Goal: Submit feedback/report problem

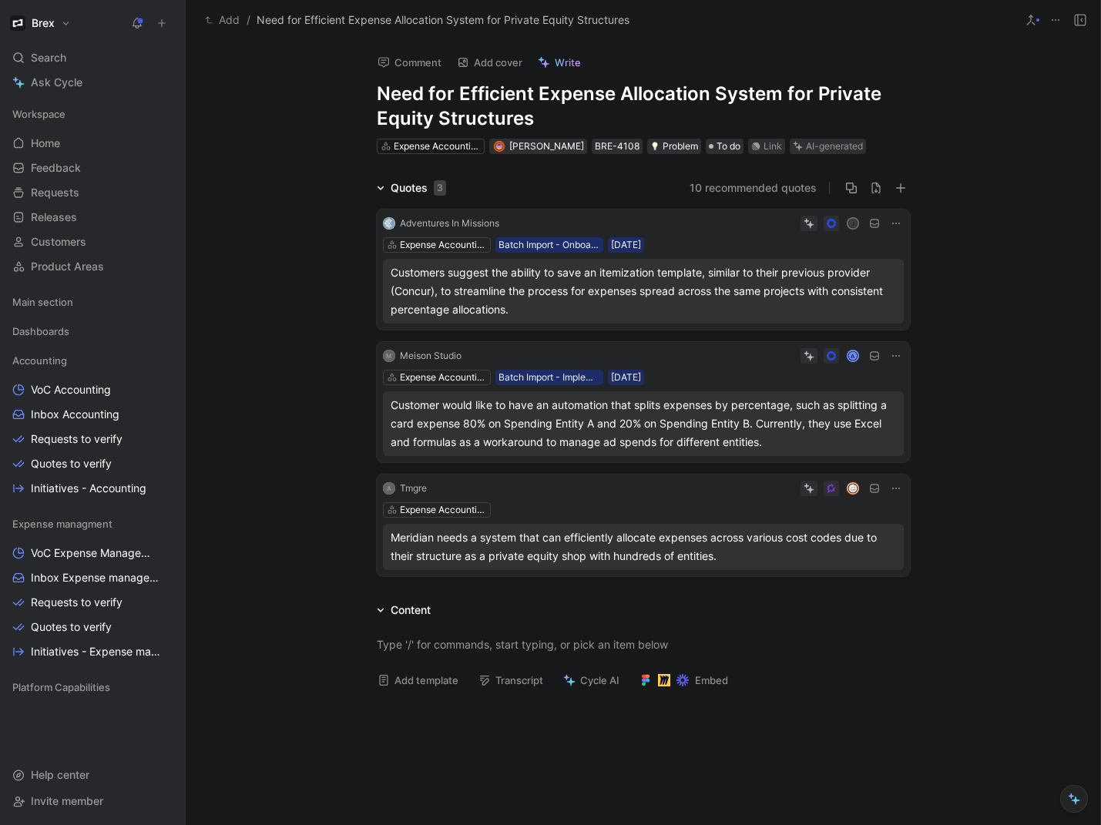
click at [796, 98] on h1 "Need for Efficient Expense Allocation System for Private Equity Structures" at bounding box center [643, 106] width 533 height 49
click at [1032, 20] on icon at bounding box center [1030, 20] width 12 height 12
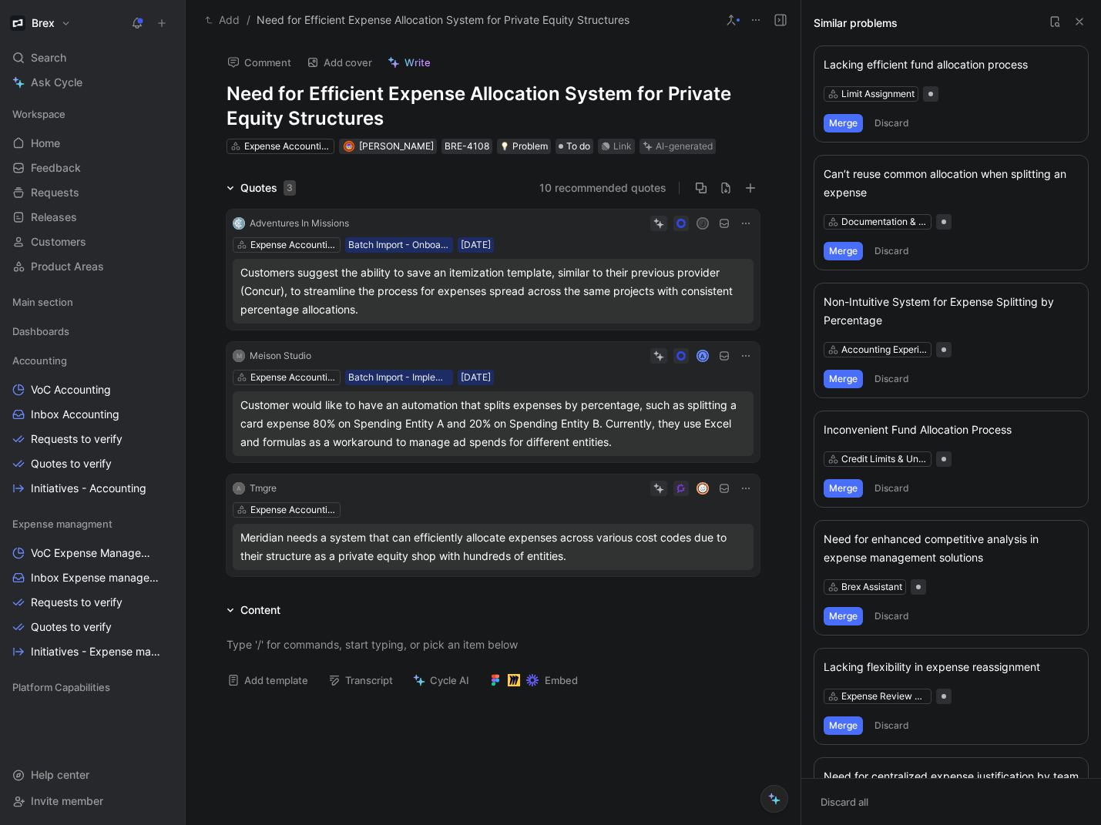
click at [740, 224] on icon at bounding box center [745, 223] width 12 height 12
click at [702, 274] on span "Change request" at bounding box center [702, 274] width 81 height 13
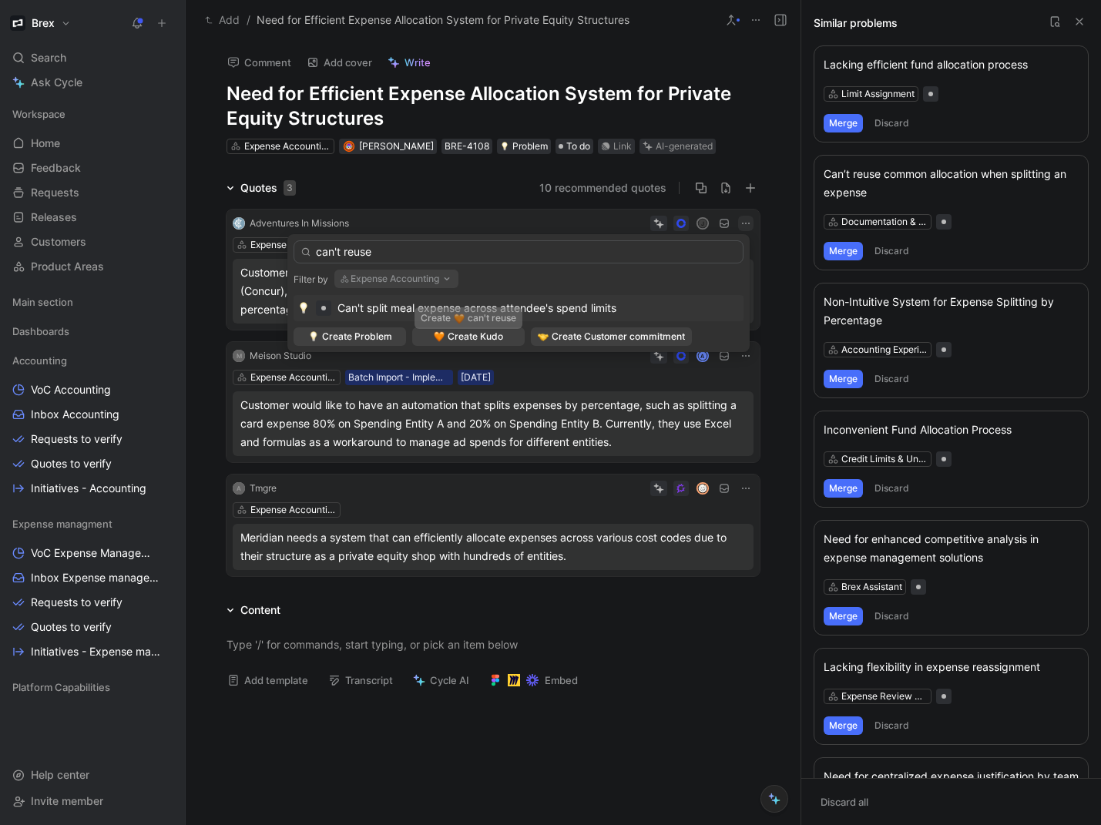
type input "can't reuse"
click at [393, 280] on button "Expense Accounting" at bounding box center [396, 279] width 124 height 18
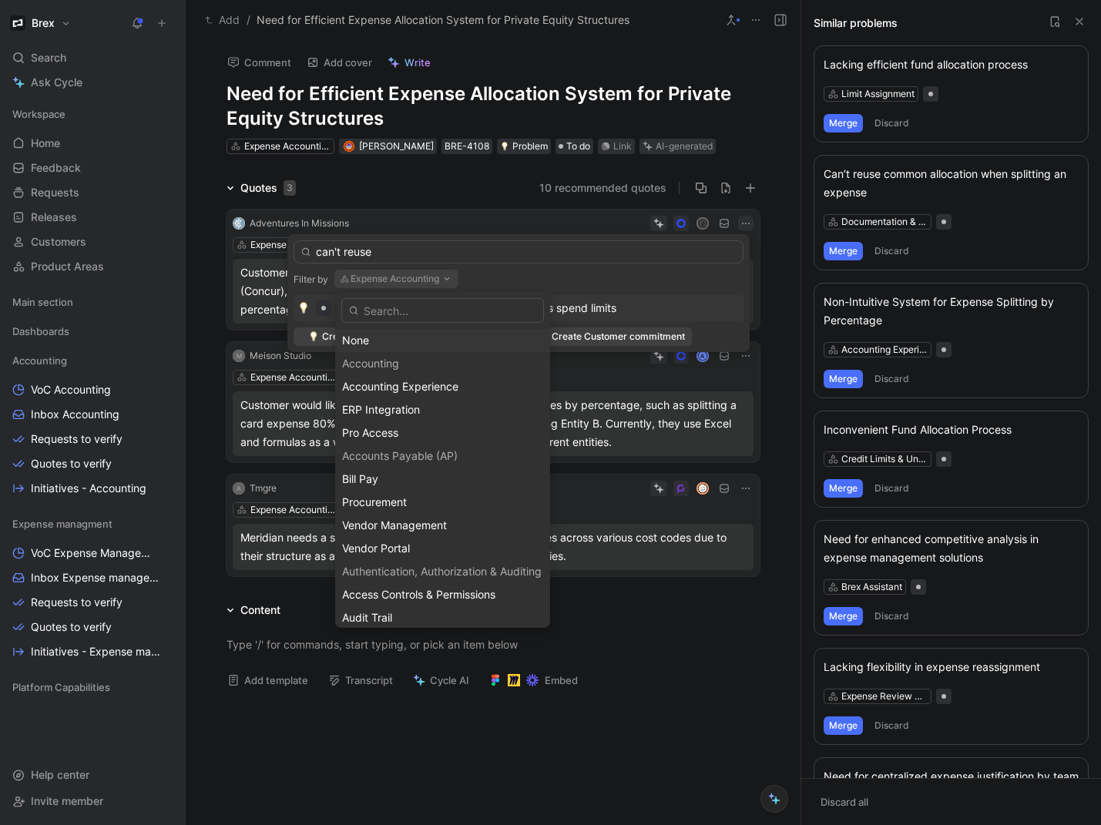
click at [396, 339] on div "None" at bounding box center [442, 340] width 201 height 18
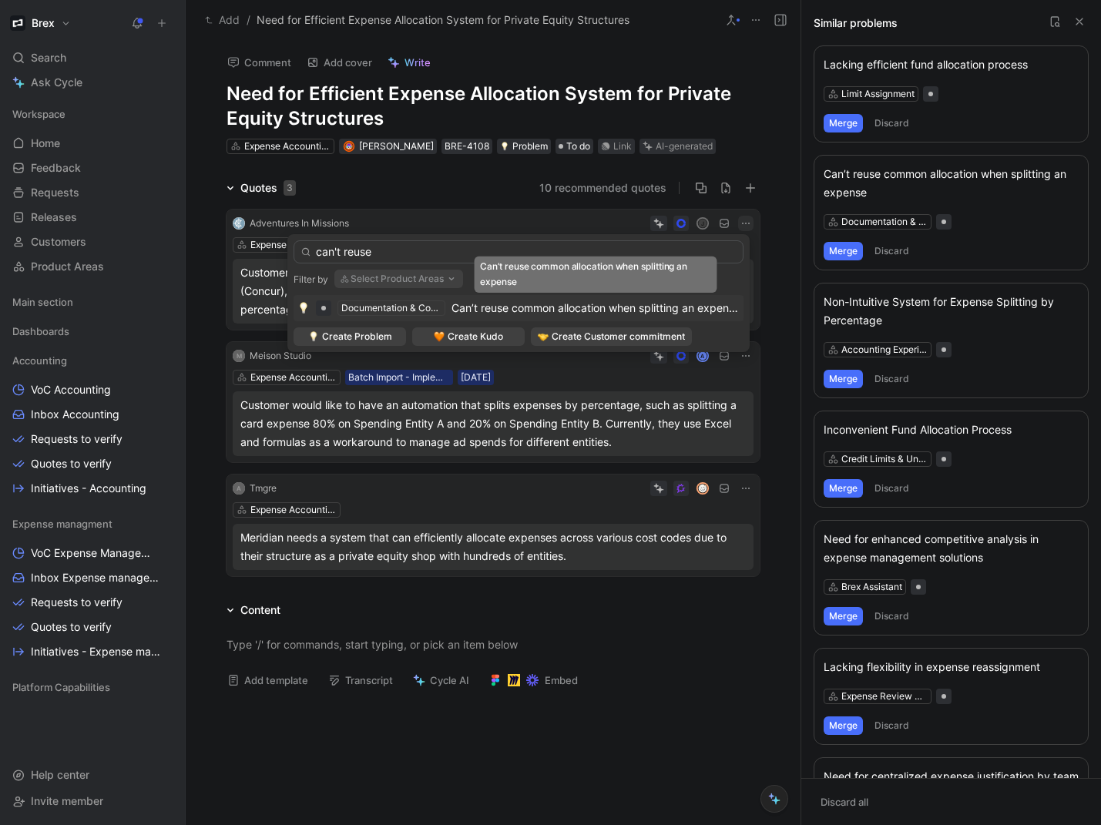
click at [473, 307] on span "Can’t reuse common allocation when splitting an expense" at bounding box center [595, 307] width 289 height 13
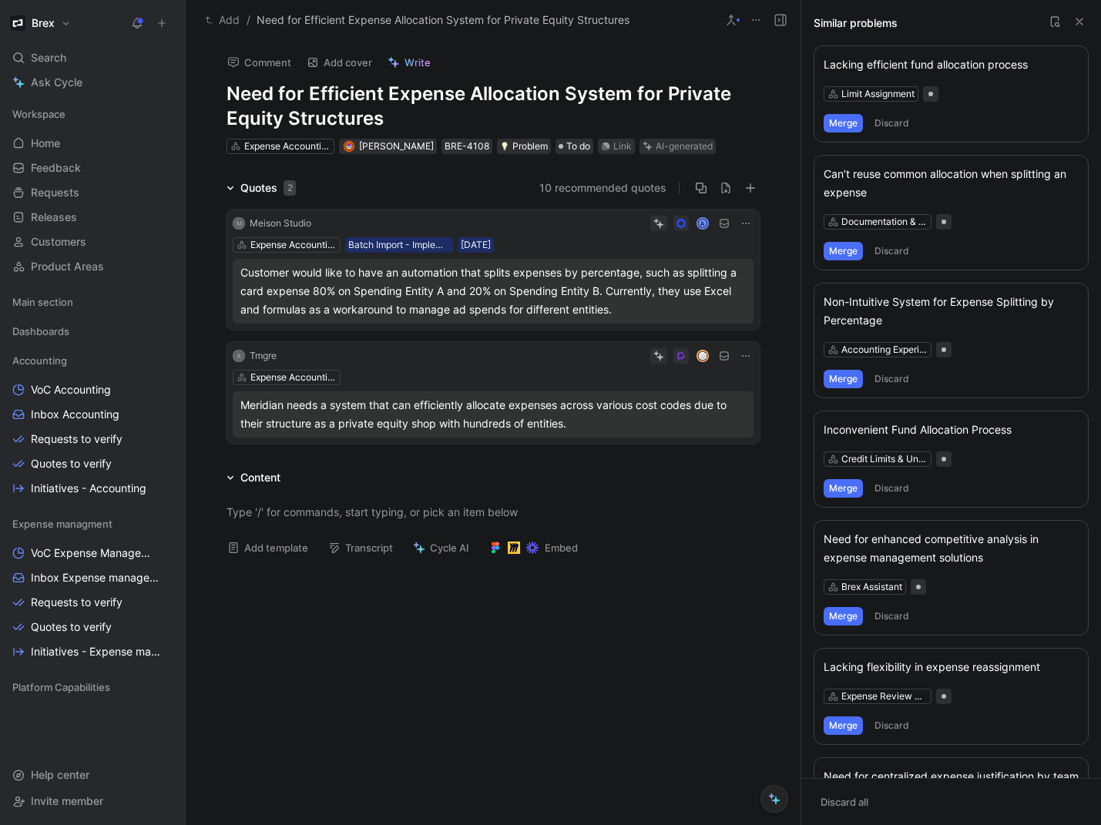
click at [739, 228] on icon at bounding box center [745, 223] width 12 height 12
click at [681, 273] on span "Change request" at bounding box center [702, 274] width 81 height 13
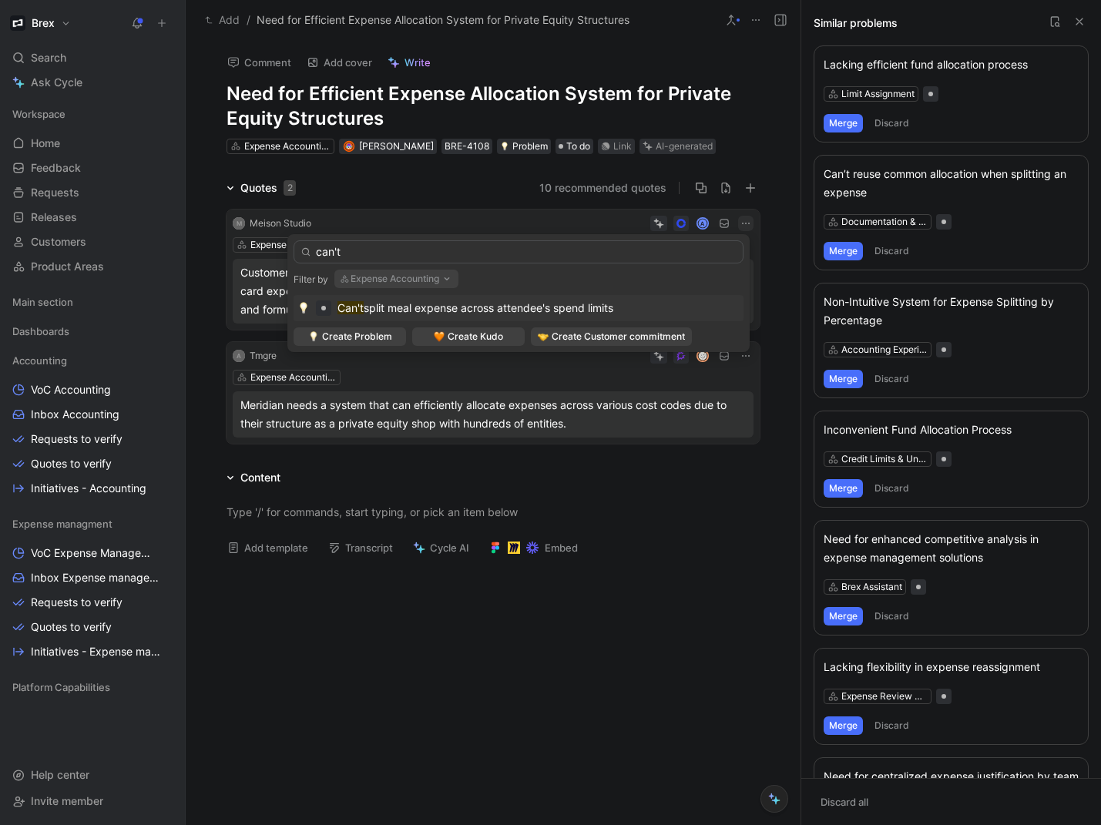
click at [380, 283] on button "Expense Accounting" at bounding box center [396, 279] width 124 height 18
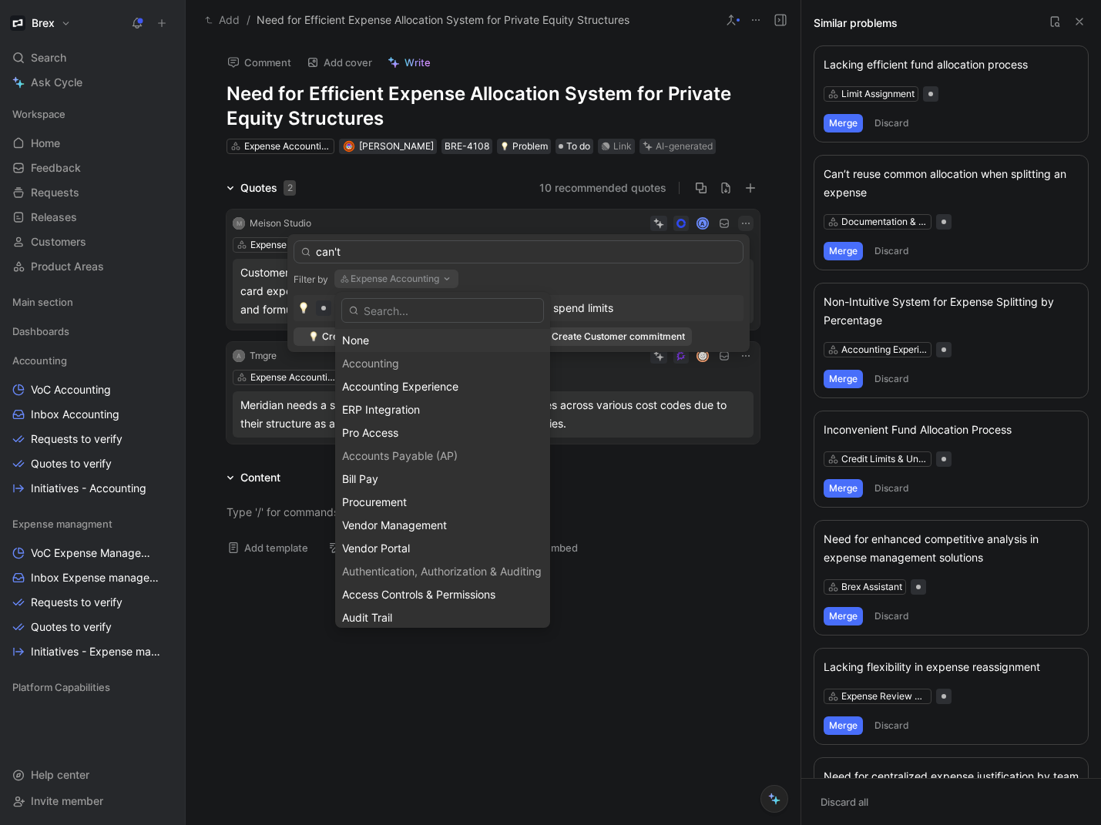
click at [384, 341] on div "None" at bounding box center [442, 340] width 201 height 18
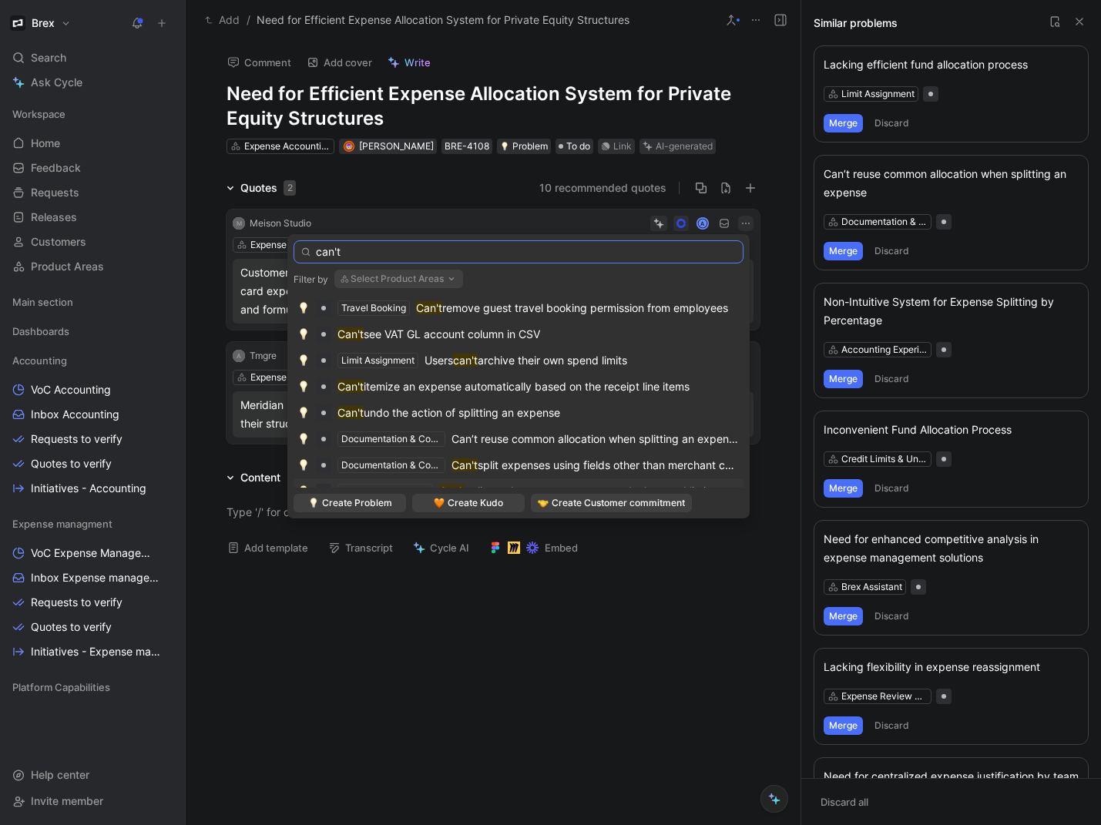
click at [387, 254] on input "can't" at bounding box center [518, 251] width 450 height 23
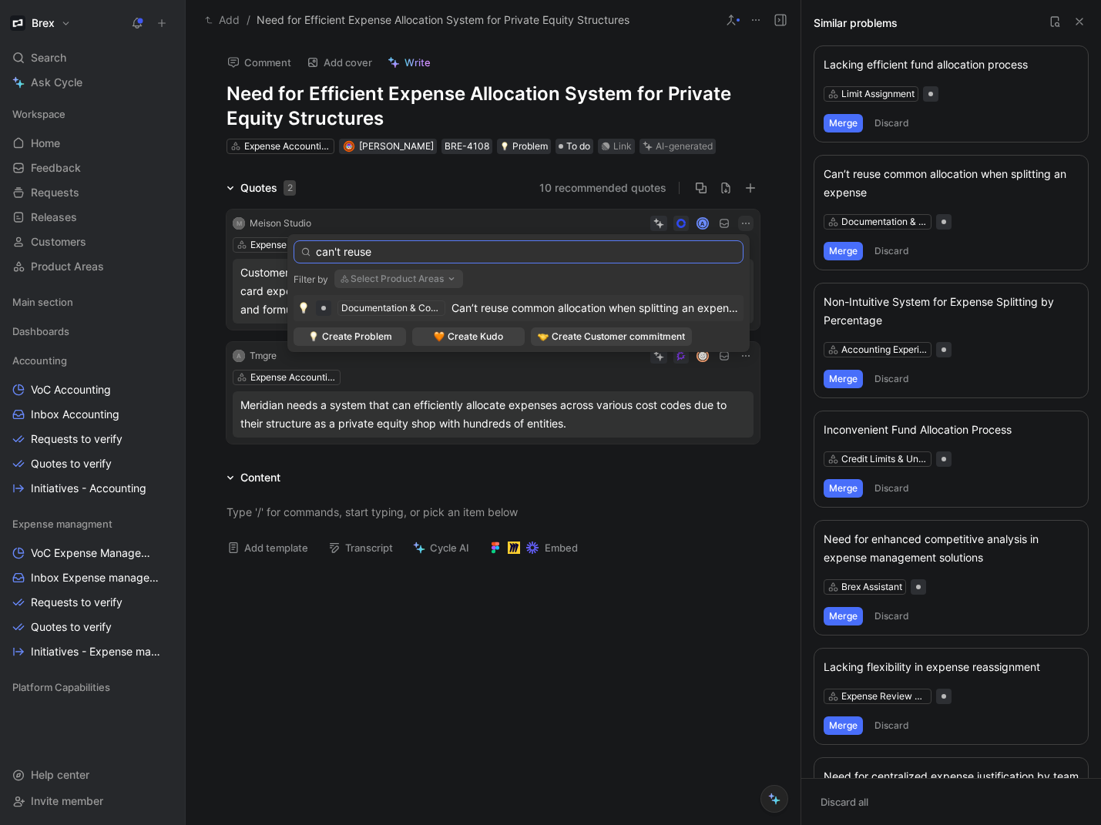
type input "can't reuse"
click at [505, 306] on span "Can’t reuse common allocation when splitting an expense" at bounding box center [595, 307] width 289 height 13
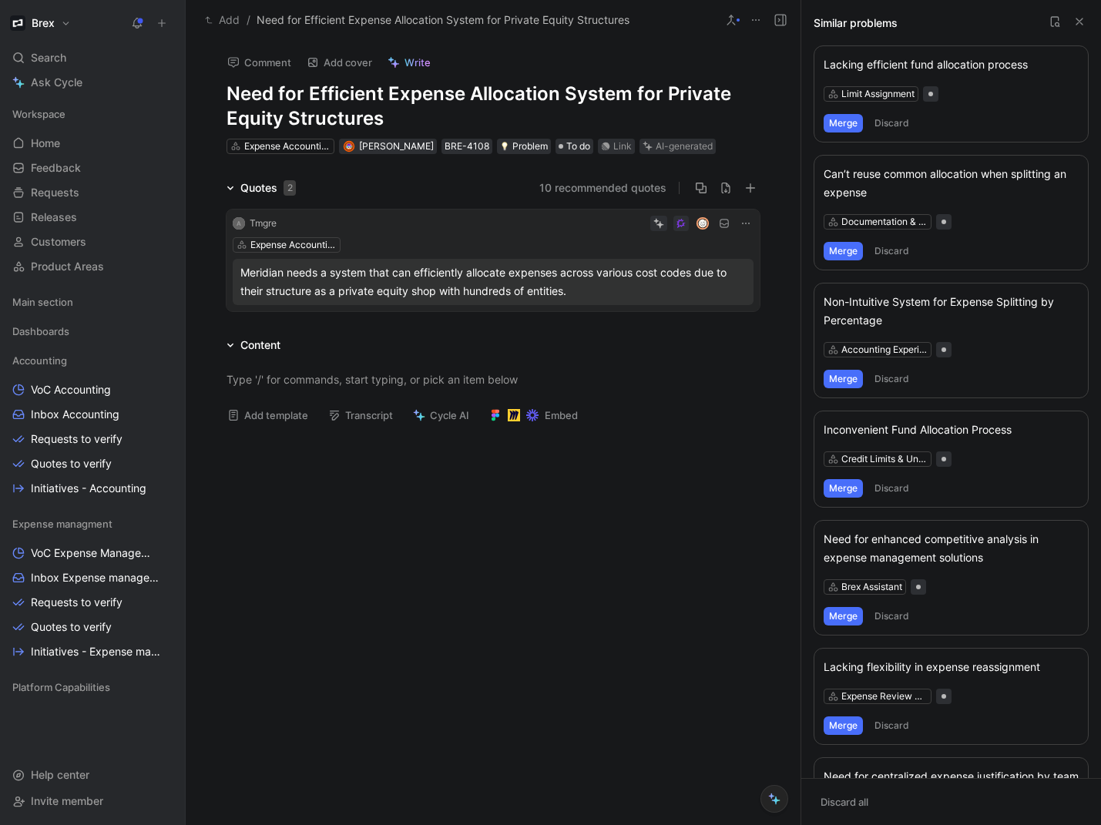
click at [740, 225] on icon at bounding box center [745, 223] width 12 height 12
click at [709, 254] on span "Edit property" at bounding box center [695, 251] width 66 height 13
click at [746, 228] on icon at bounding box center [745, 223] width 12 height 12
click at [721, 272] on span "Change request" at bounding box center [702, 274] width 81 height 13
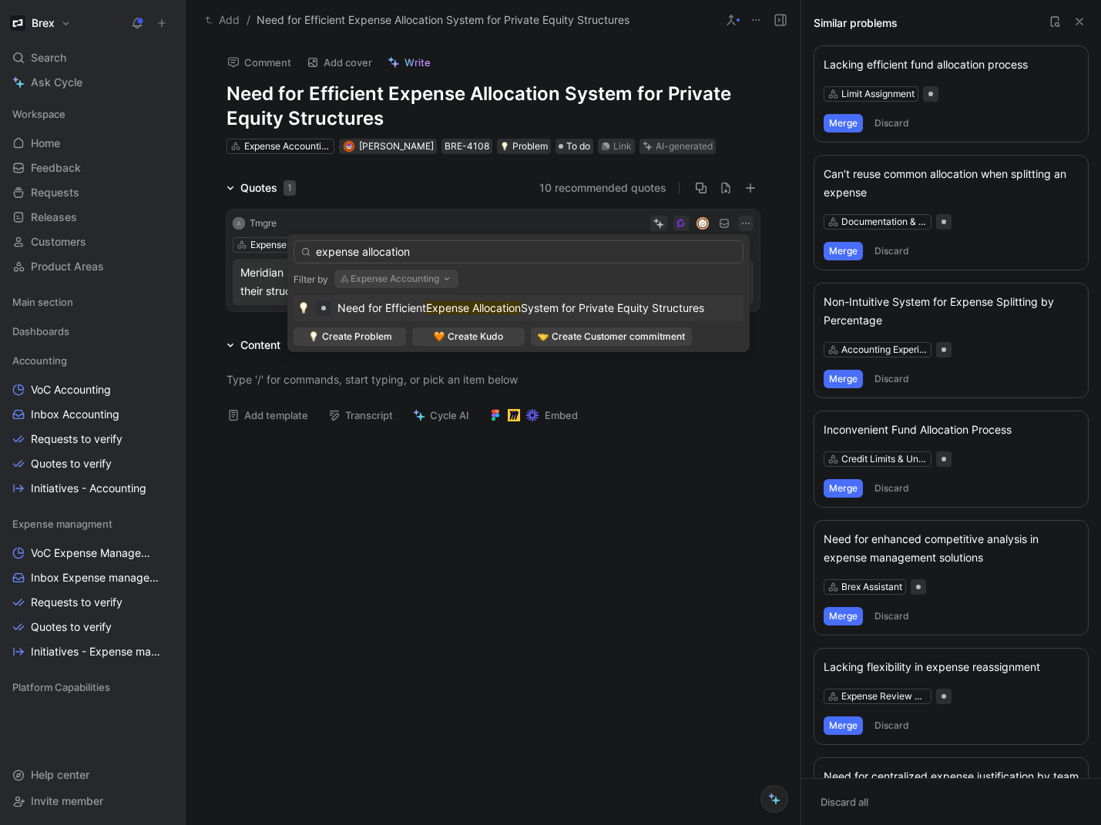
type input "expense allocation"
click at [407, 276] on button "Expense Accounting" at bounding box center [396, 279] width 124 height 18
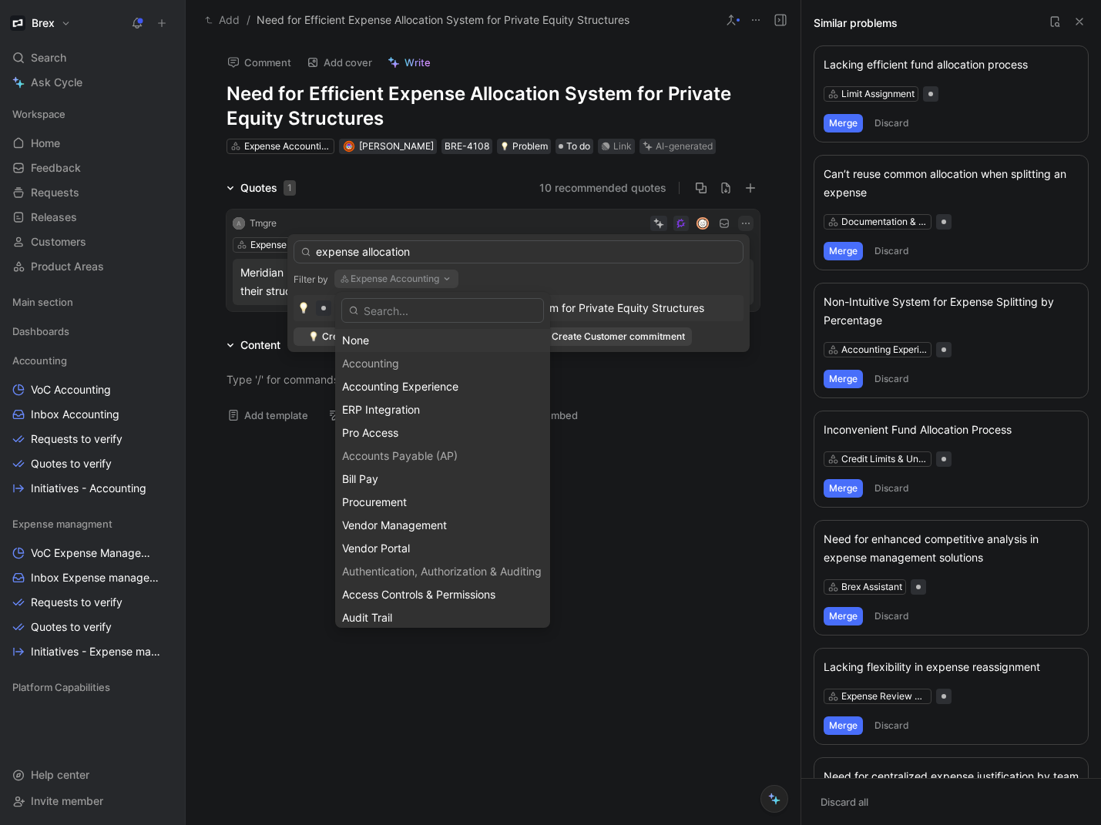
click at [375, 339] on div "None" at bounding box center [442, 340] width 201 height 18
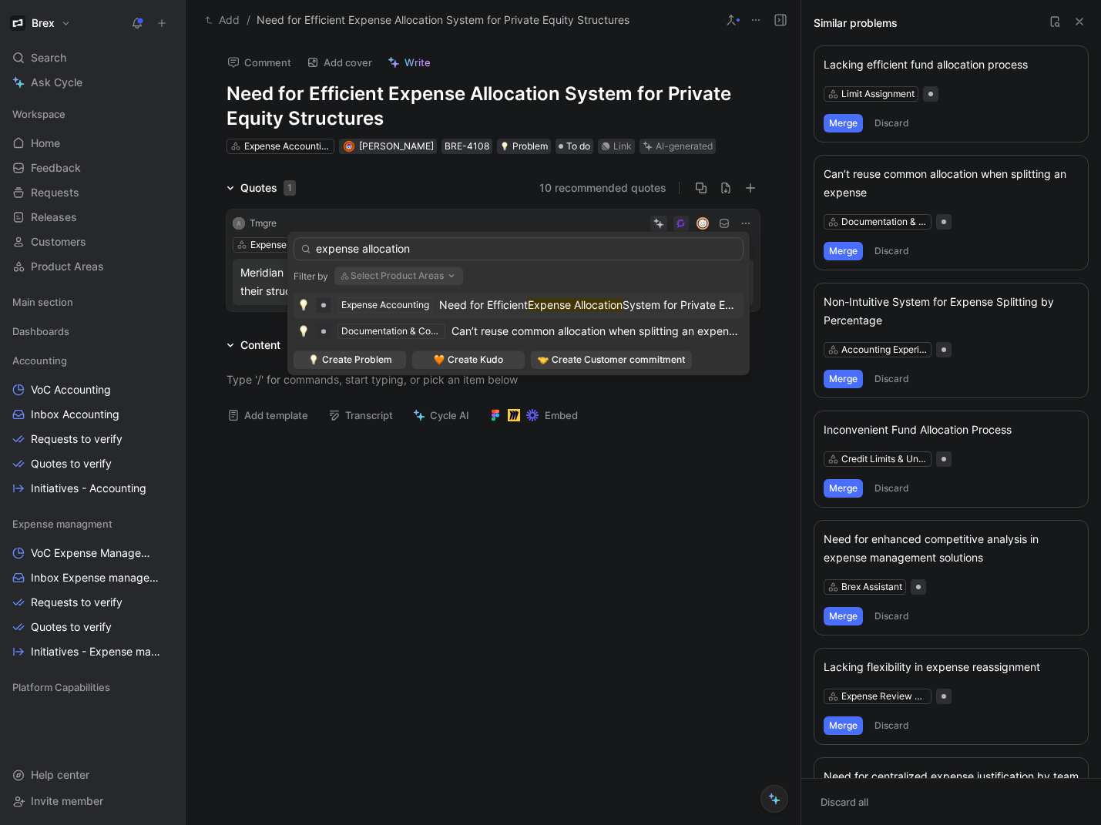
drag, startPoint x: 343, startPoint y: 625, endPoint x: 364, endPoint y: 582, distance: 48.2
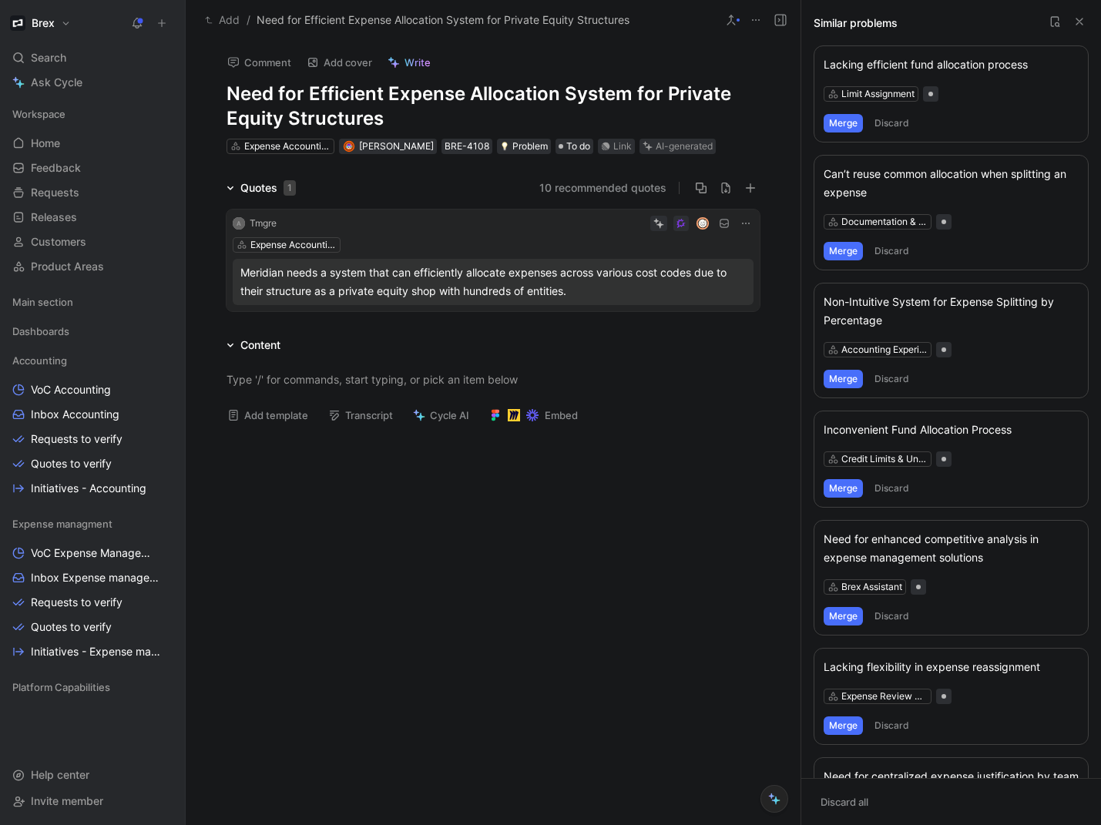
click at [1081, 17] on icon at bounding box center [1079, 21] width 12 height 12
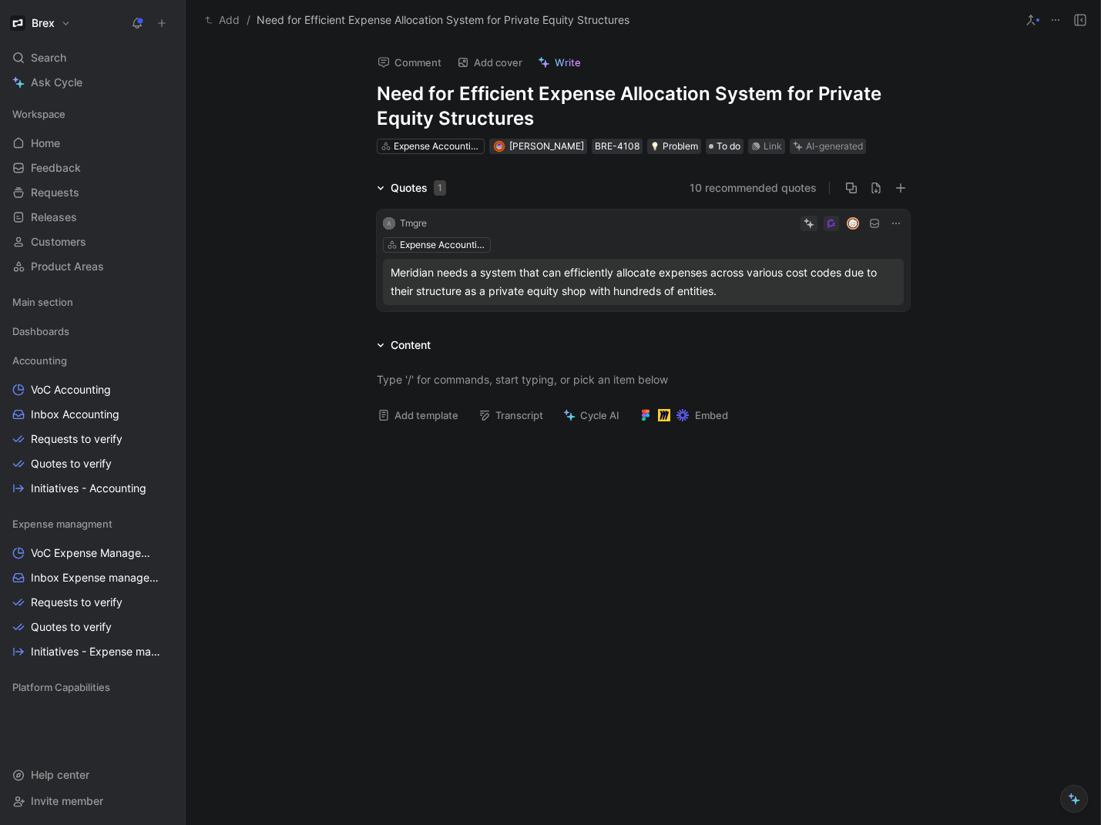
click at [223, 24] on button "Add" at bounding box center [222, 20] width 42 height 18
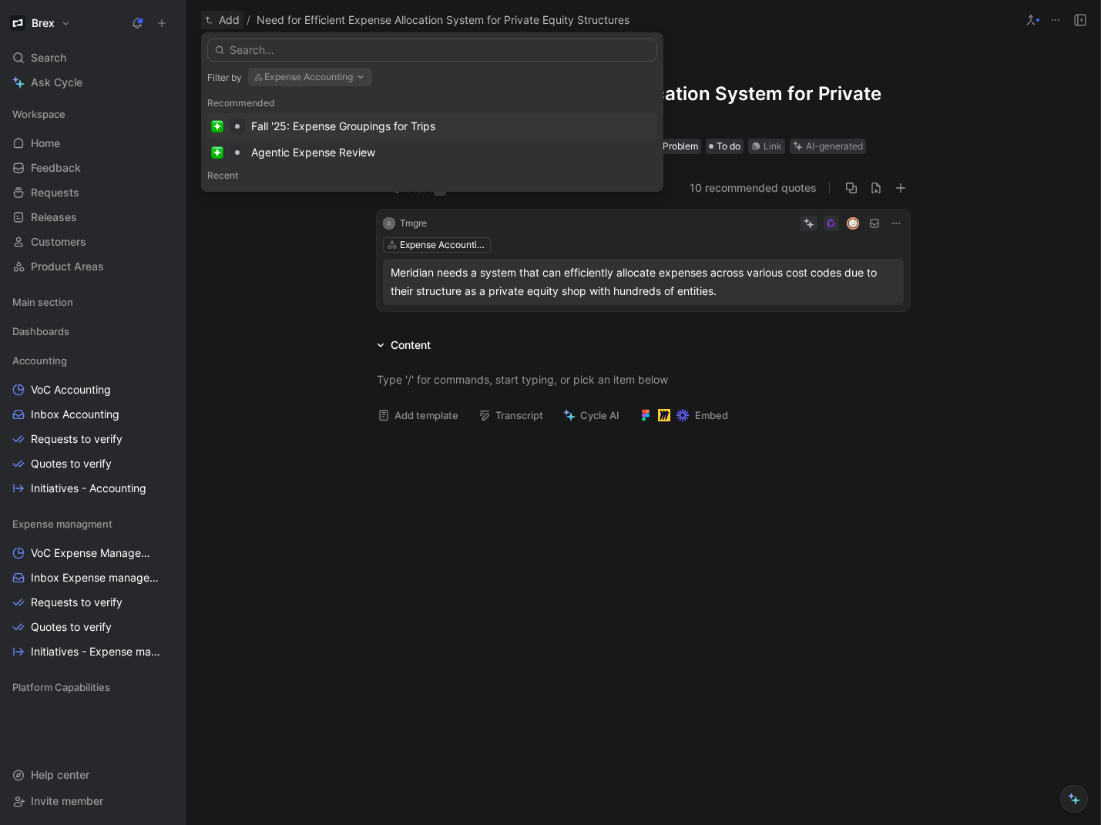
click at [341, 75] on button "Expense Accounting" at bounding box center [310, 77] width 124 height 18
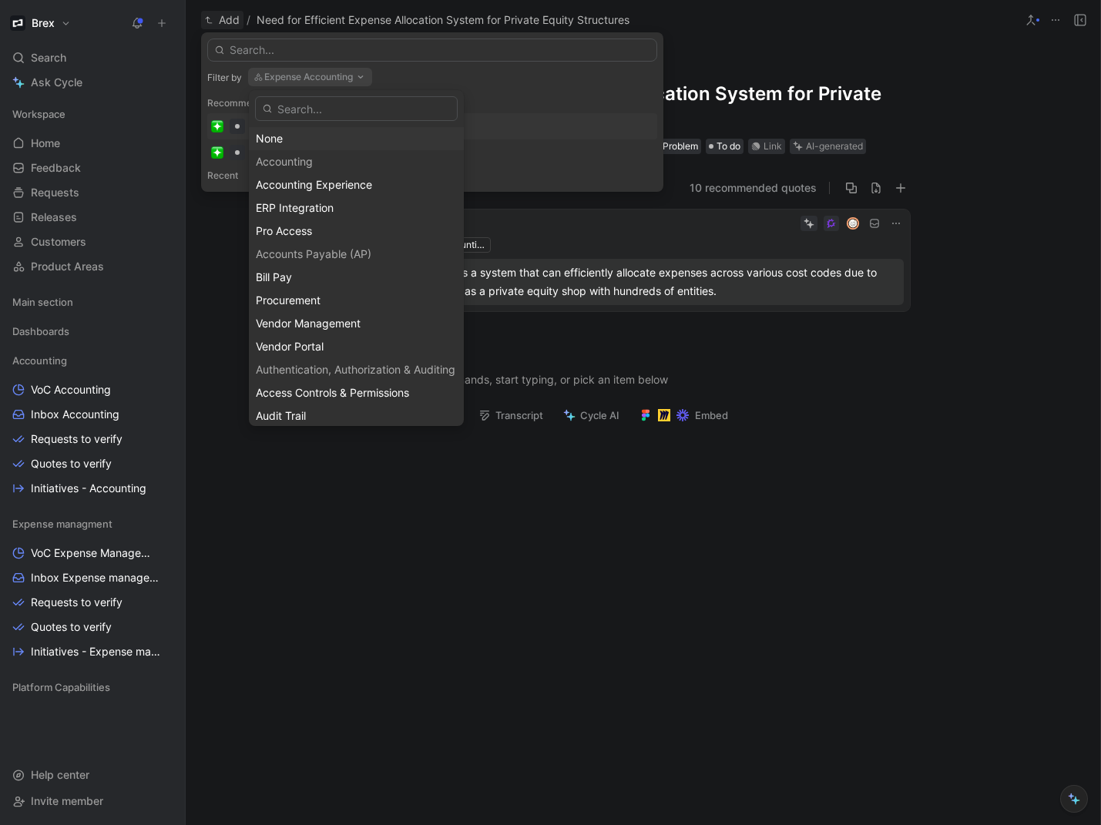
click at [303, 143] on div "None" at bounding box center [356, 138] width 201 height 18
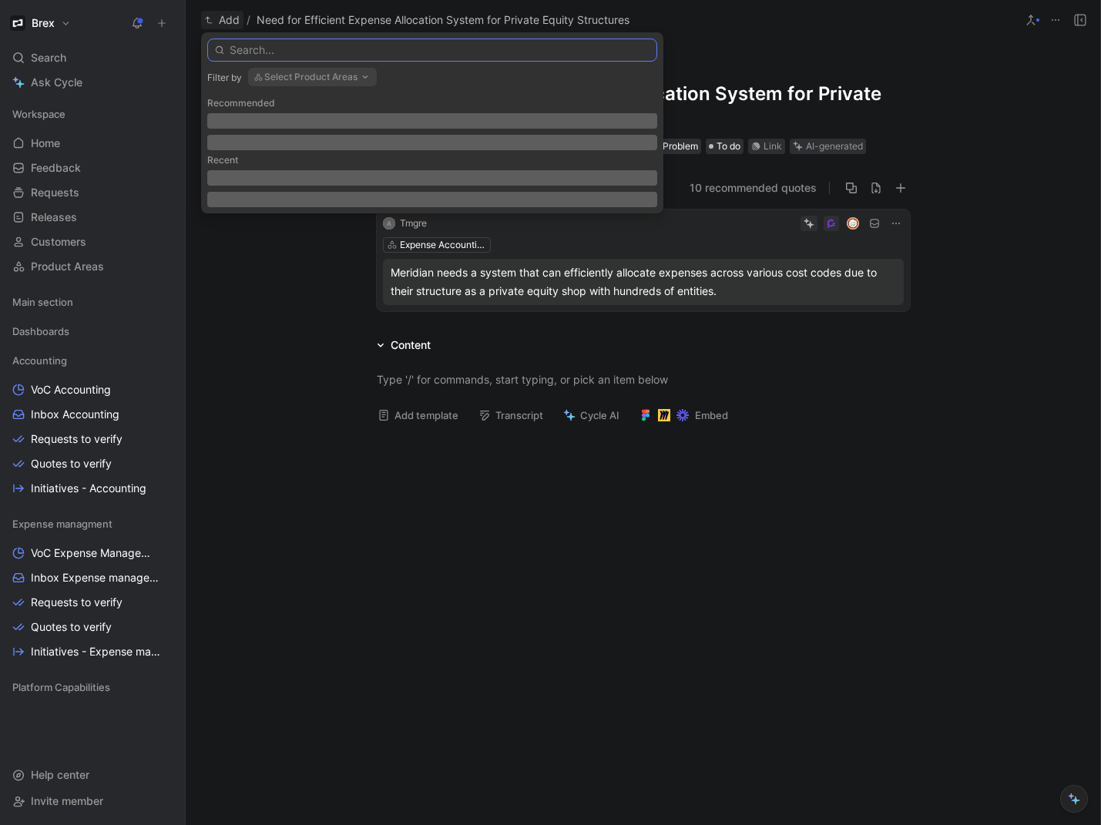
click at [288, 53] on input "text" at bounding box center [432, 50] width 450 height 23
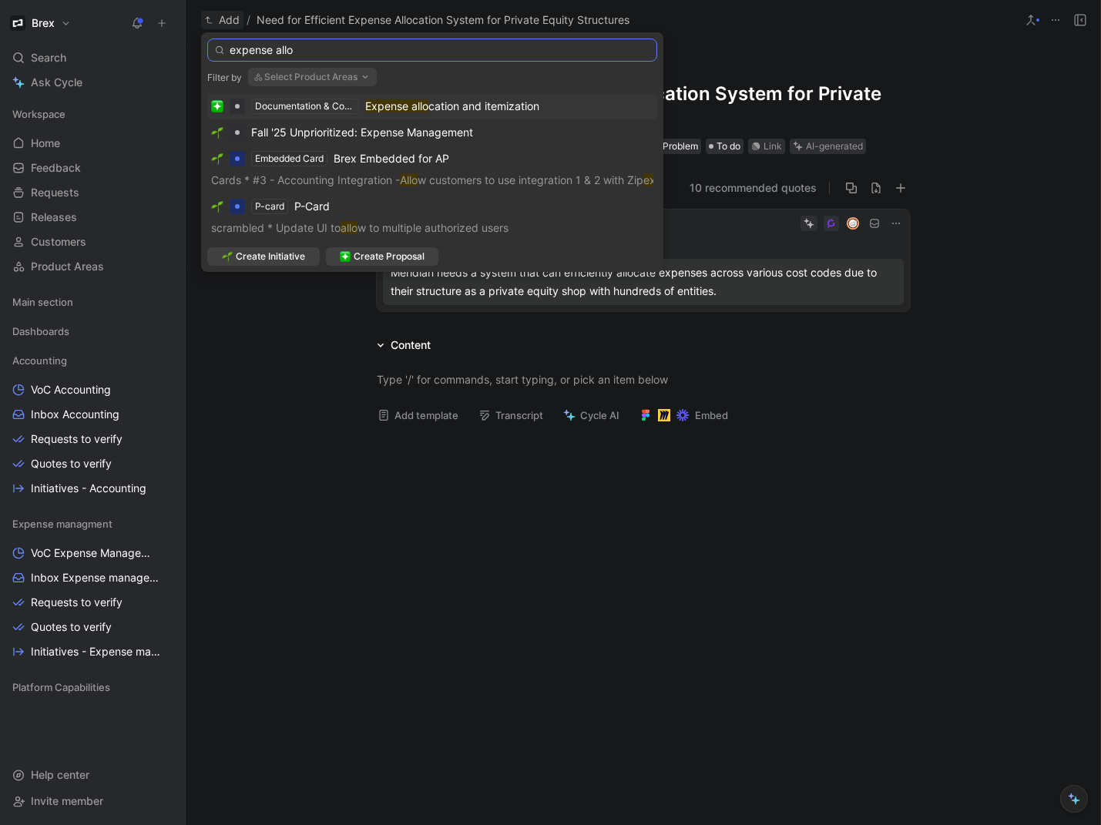
type input "expense allo"
click at [434, 109] on span "cation and itemization" at bounding box center [483, 105] width 111 height 13
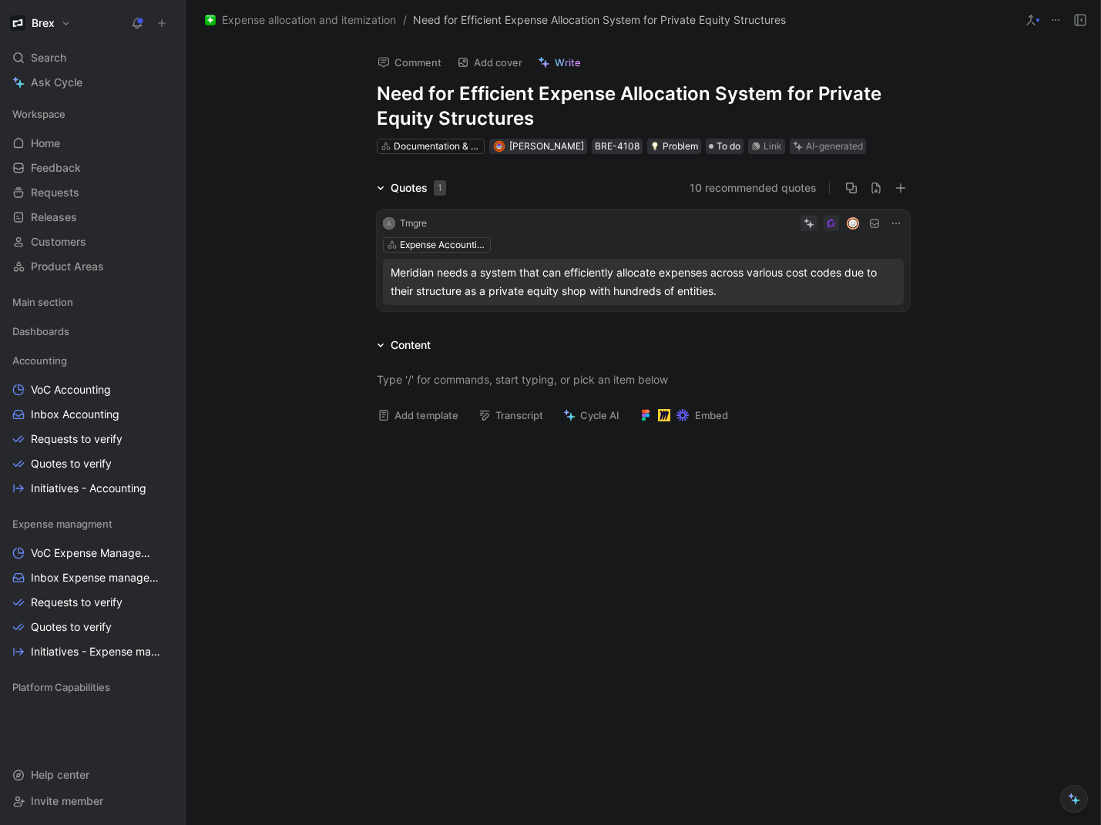
click at [638, 559] on div at bounding box center [643, 559] width 914 height 247
